Goal: Task Accomplishment & Management: Complete application form

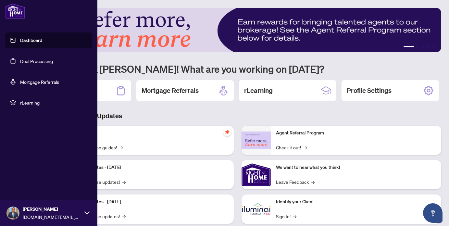
click at [34, 60] on link "Deal Processing" at bounding box center [36, 61] width 33 height 6
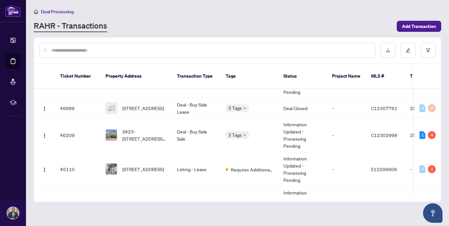
scroll to position [93, 0]
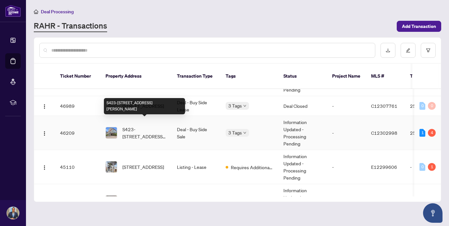
click at [161, 126] on span "S423-[STREET_ADDRESS][PERSON_NAME]" at bounding box center [144, 133] width 44 height 14
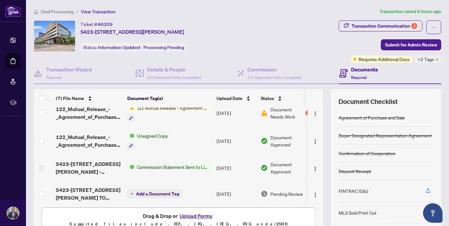
scroll to position [11, 0]
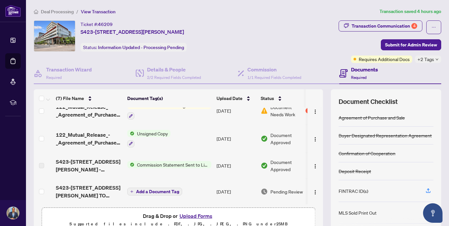
click at [198, 214] on button "Upload Forms" at bounding box center [195, 216] width 37 height 8
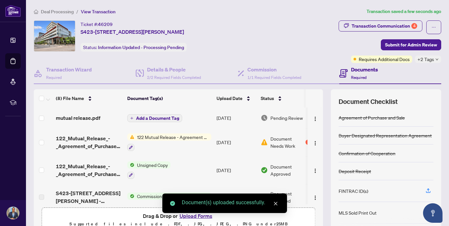
scroll to position [0, 0]
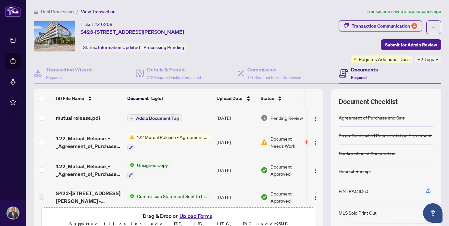
click at [151, 119] on span "Add a Document Tag" at bounding box center [157, 118] width 43 height 5
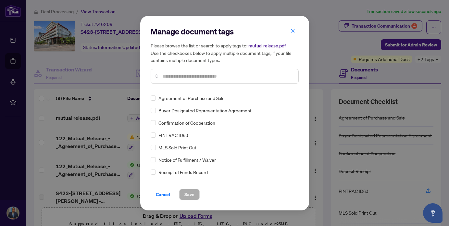
click at [182, 75] on input "text" at bounding box center [228, 76] width 130 height 7
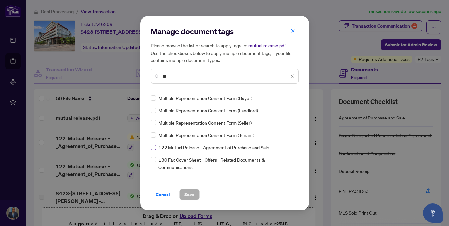
type input "**"
click at [187, 197] on span "Save" at bounding box center [189, 194] width 10 height 10
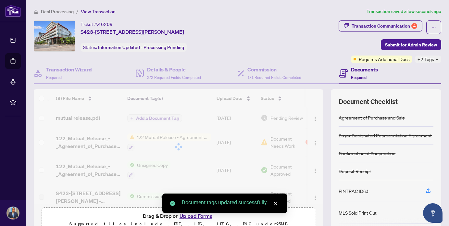
click at [407, 45] on span "Submit for Admin Review" at bounding box center [411, 45] width 52 height 10
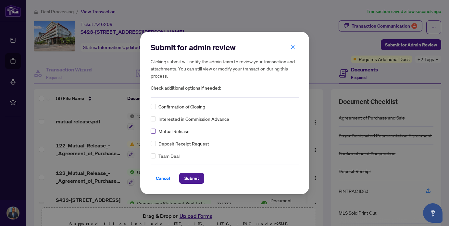
click at [155, 130] on span at bounding box center [153, 130] width 5 height 5
click at [194, 179] on span "Submit" at bounding box center [191, 178] width 15 height 10
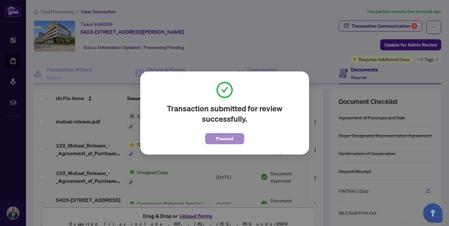
click at [224, 133] on span "Proceed" at bounding box center [224, 138] width 17 height 10
